Goal: Information Seeking & Learning: Learn about a topic

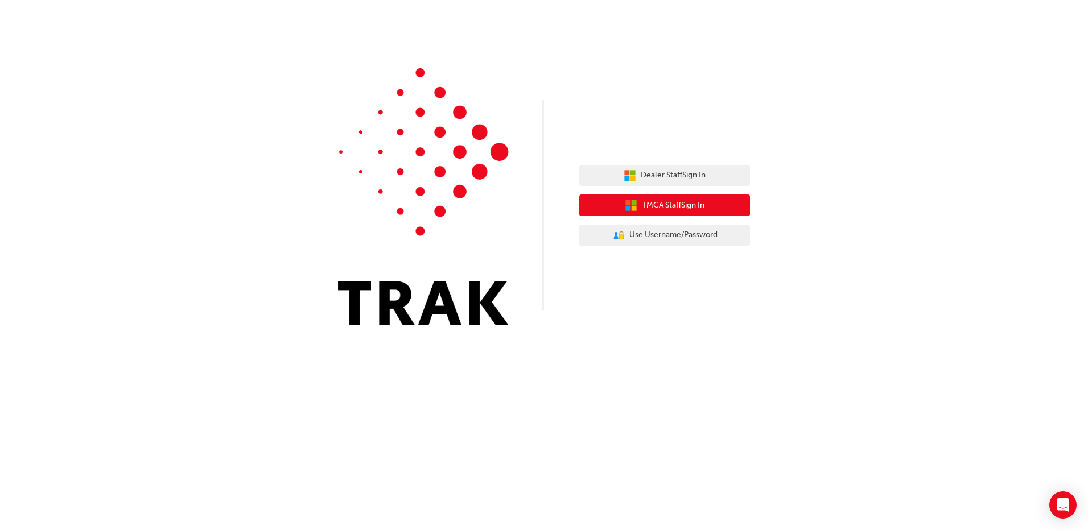
click at [675, 205] on span "TMCA Staff Sign In" at bounding box center [673, 205] width 63 height 13
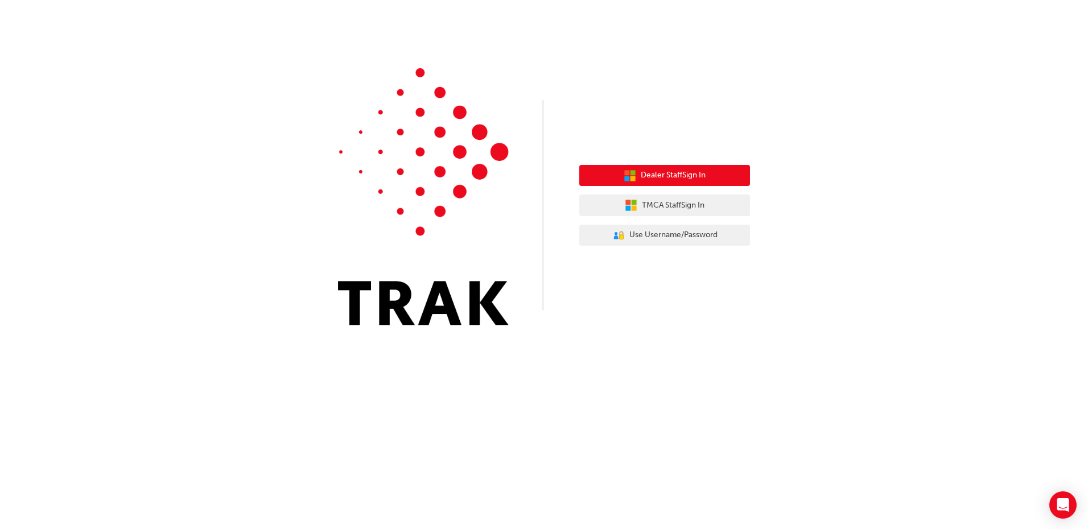
click at [642, 173] on span "Dealer Staff Sign In" at bounding box center [673, 175] width 65 height 13
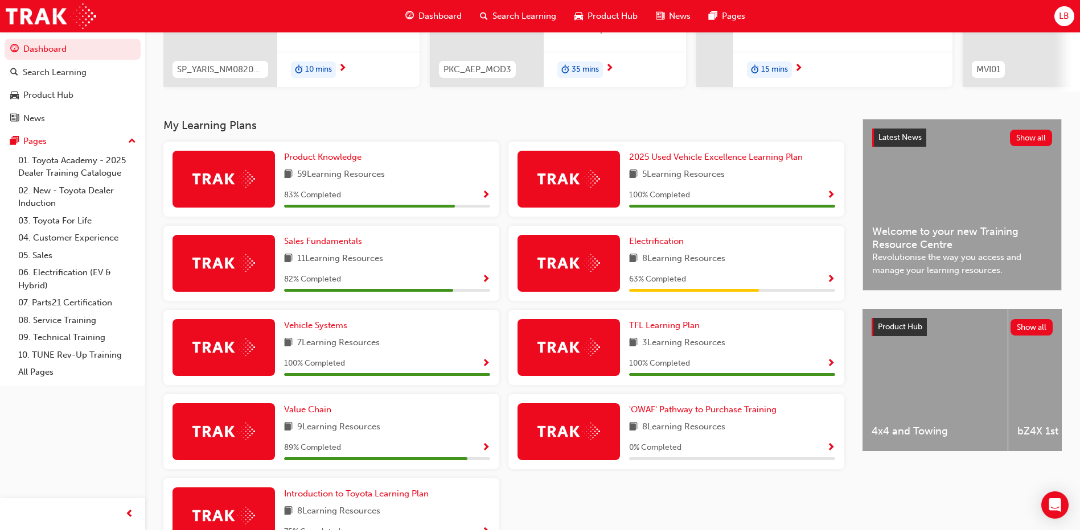
scroll to position [228, 0]
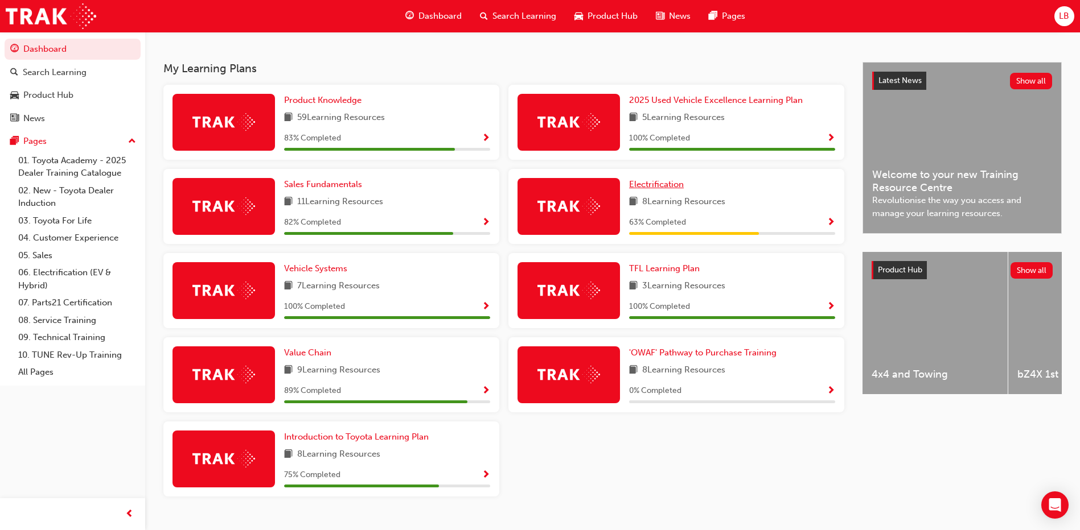
click at [665, 187] on span "Electrification" at bounding box center [656, 184] width 55 height 10
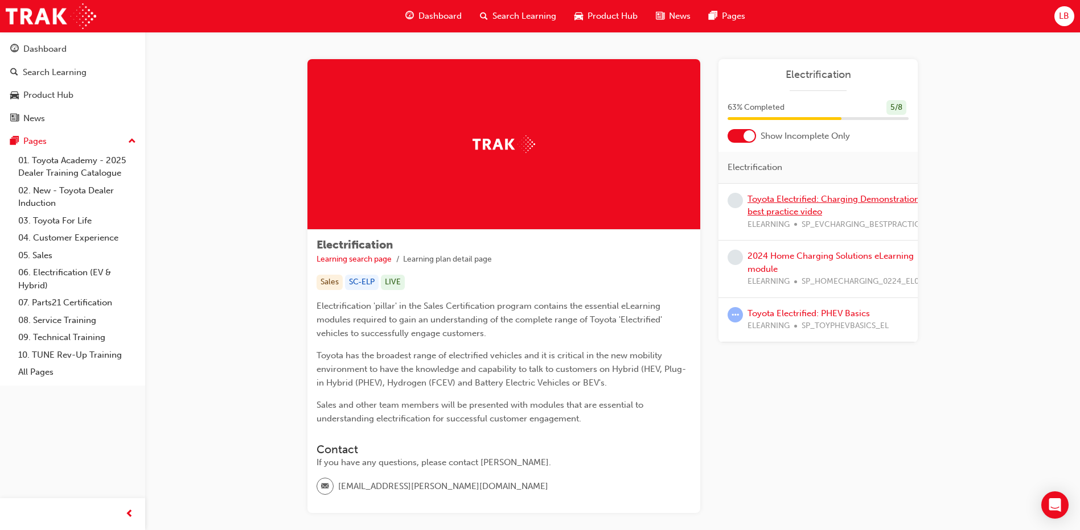
click at [789, 199] on link "Toyota Electrified: Charging Demonstration best practice video" at bounding box center [833, 205] width 172 height 23
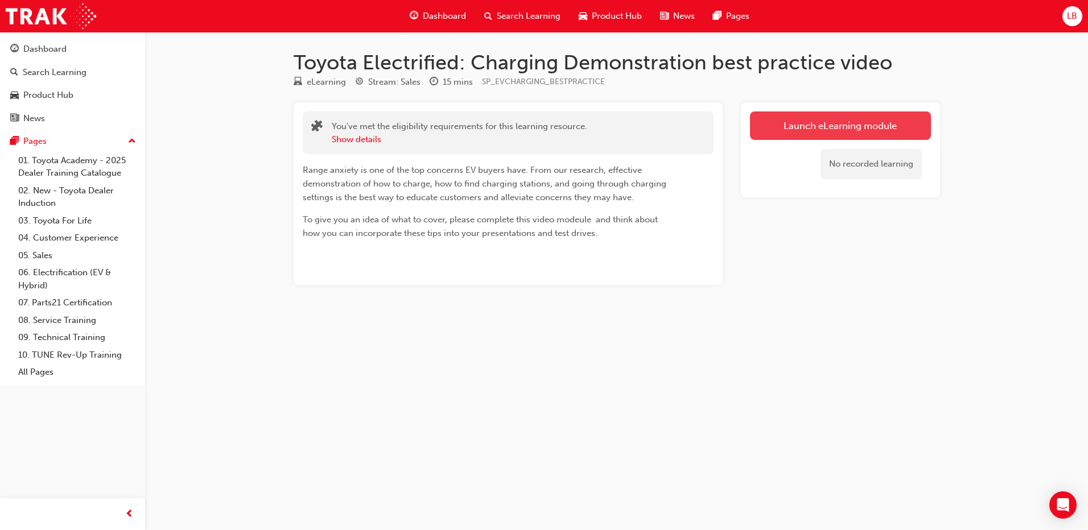
click at [805, 125] on link "Launch eLearning module" at bounding box center [840, 126] width 181 height 28
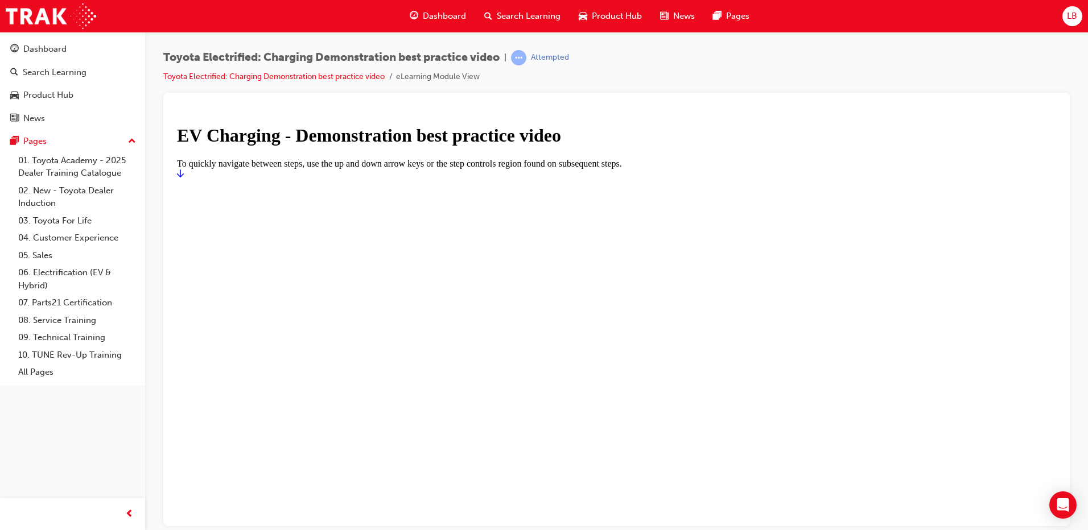
click at [529, 146] on h1 "EV Charging - Demonstration best practice video" at bounding box center [616, 135] width 879 height 21
click at [126, 516] on span "prev-icon" at bounding box center [129, 515] width 9 height 14
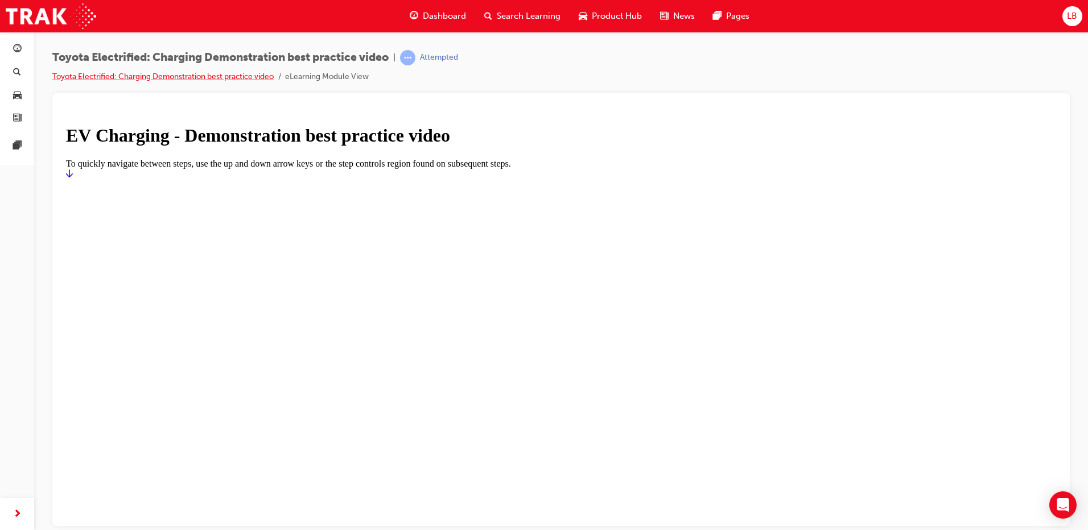
click at [221, 74] on link "Toyota Electrified: Charging Demonstration best practice video" at bounding box center [162, 77] width 221 height 10
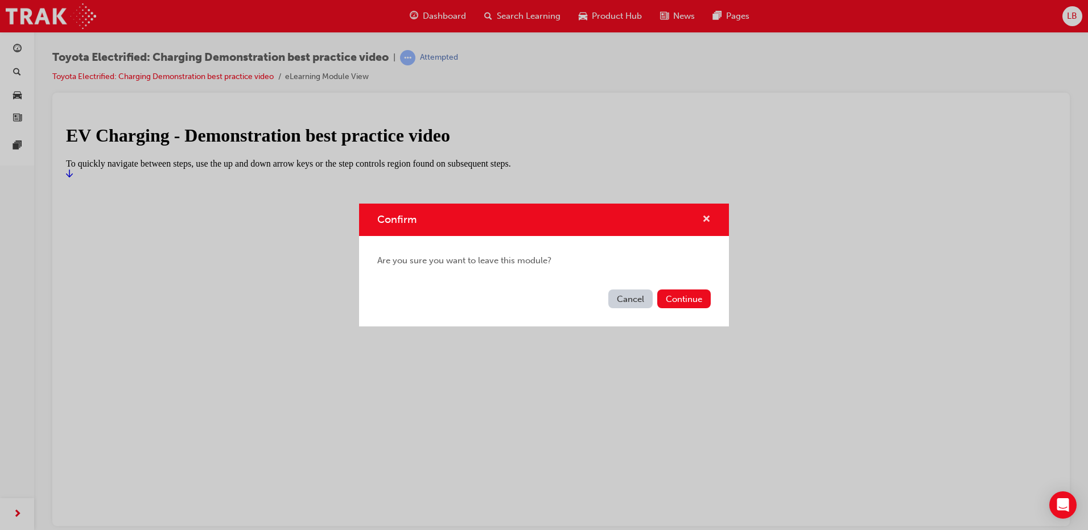
click at [710, 220] on span "cross-icon" at bounding box center [706, 220] width 9 height 10
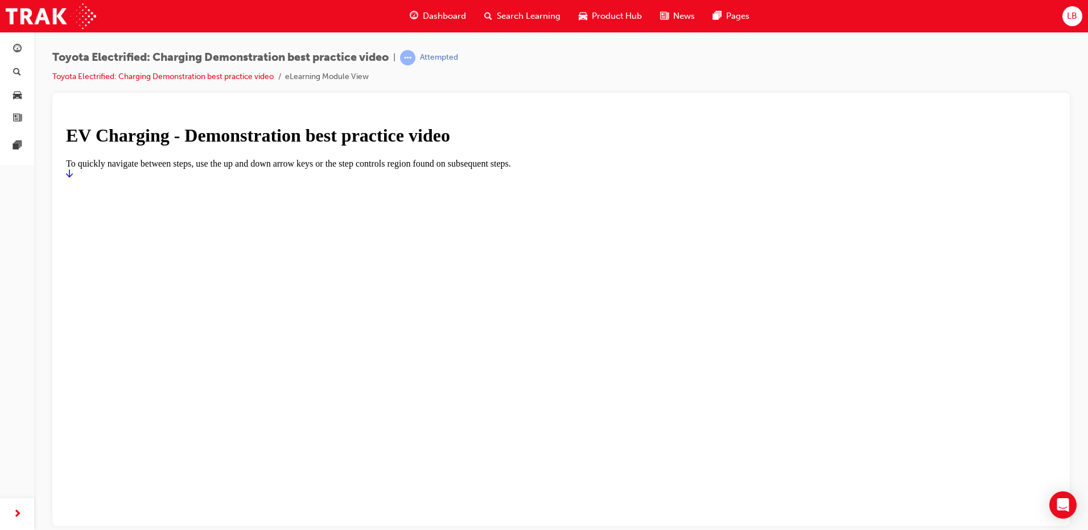
click at [73, 178] on icon "Start" at bounding box center [69, 172] width 7 height 9
